Goal: Information Seeking & Learning: Learn about a topic

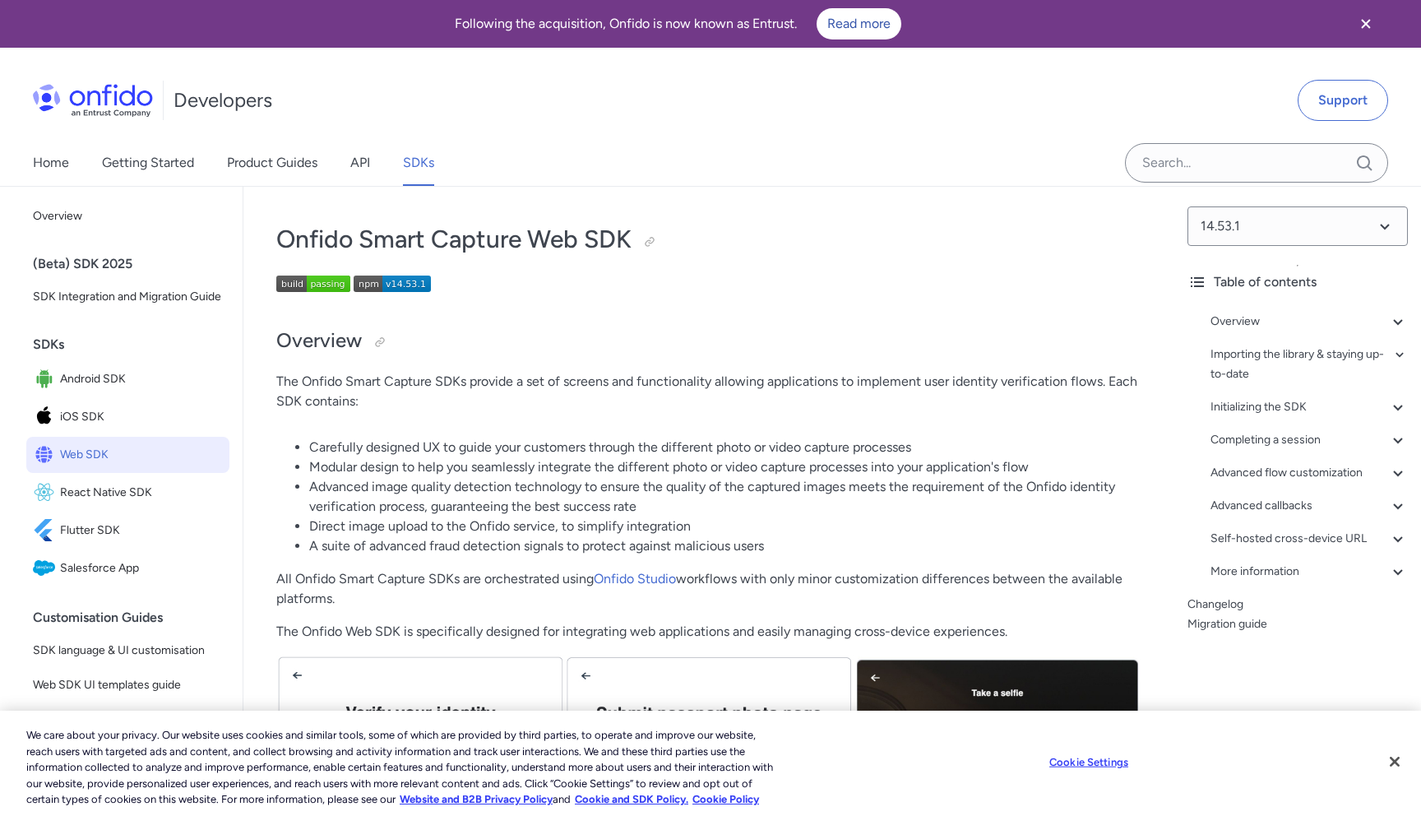
click at [105, 453] on span "Web SDK" at bounding box center [141, 454] width 163 height 23
